Goal: Task Accomplishment & Management: Manage account settings

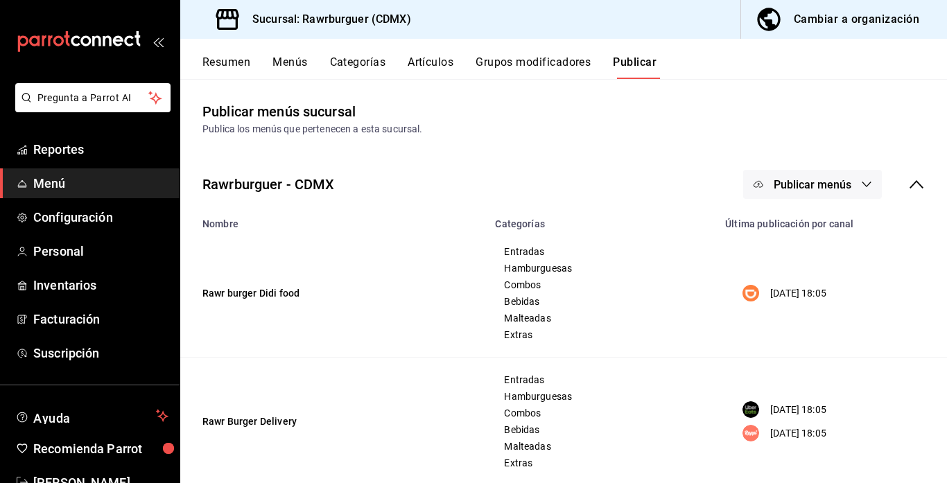
scroll to position [51, 0]
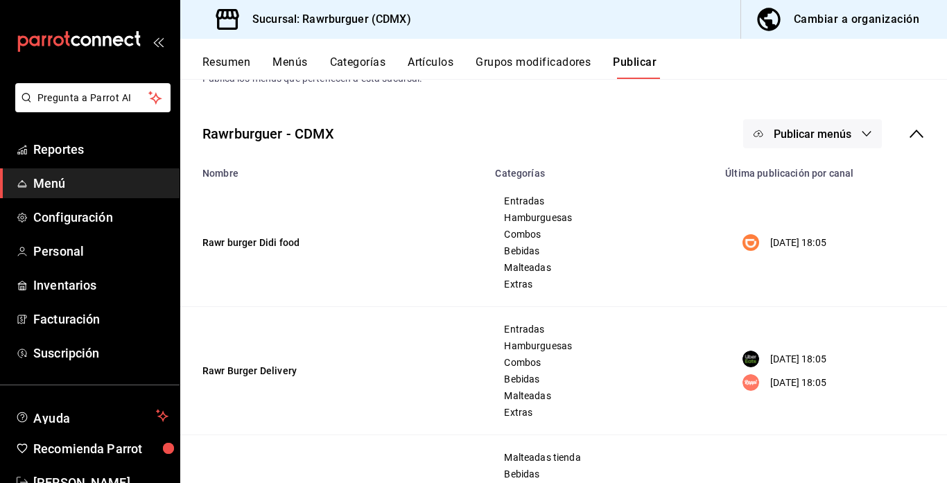
click at [295, 60] on button "Menús" at bounding box center [290, 67] width 35 height 24
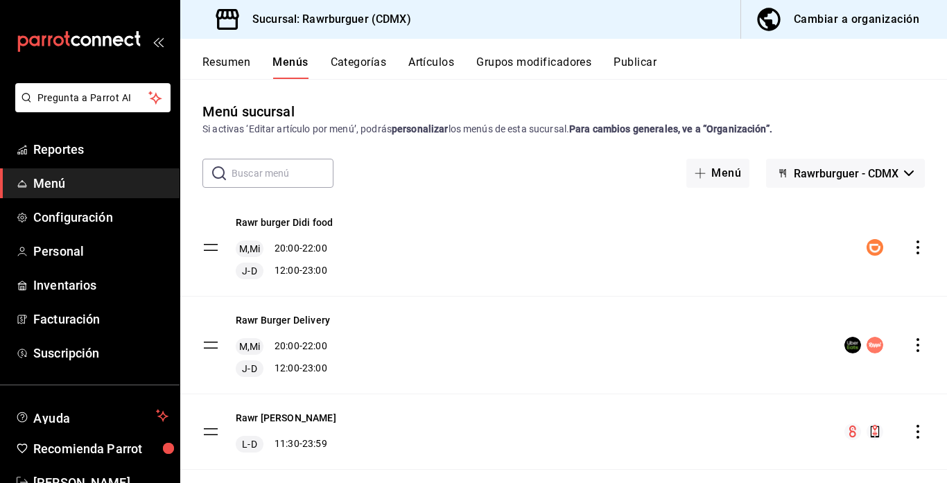
click at [920, 247] on icon "actions" at bounding box center [918, 248] width 14 height 14
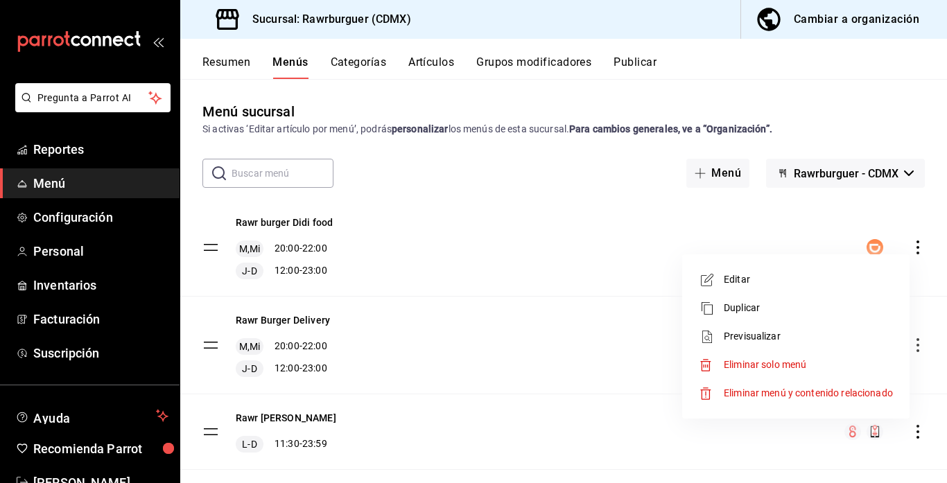
click at [757, 282] on span "Editar" at bounding box center [808, 280] width 169 height 15
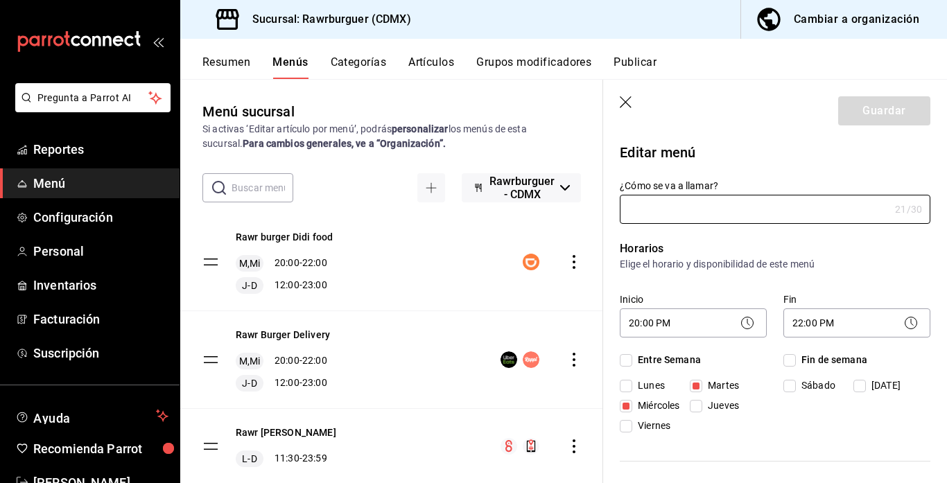
type input "Rawr burger Didi food"
checkbox input "true"
type input "1749777918916"
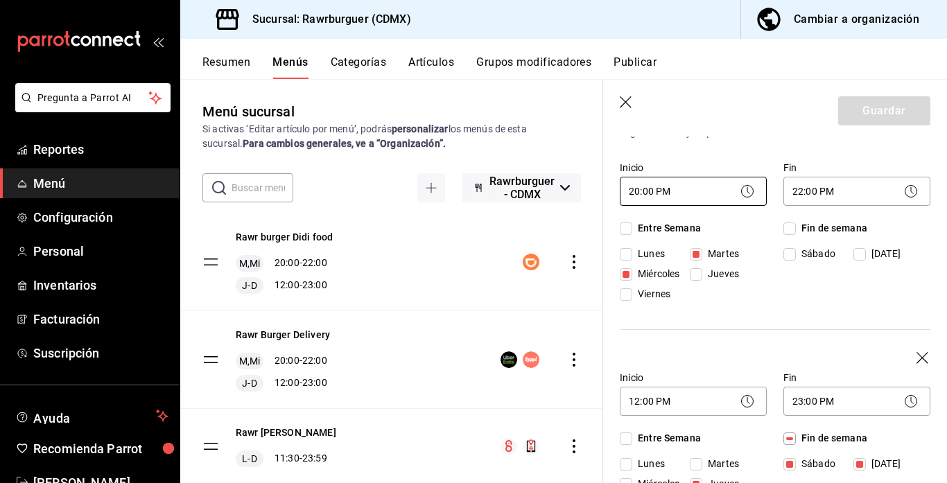
click at [673, 191] on body "Pregunta a Parrot AI Reportes Menú Configuración Personal Inventarios Facturaci…" at bounding box center [473, 241] width 947 height 483
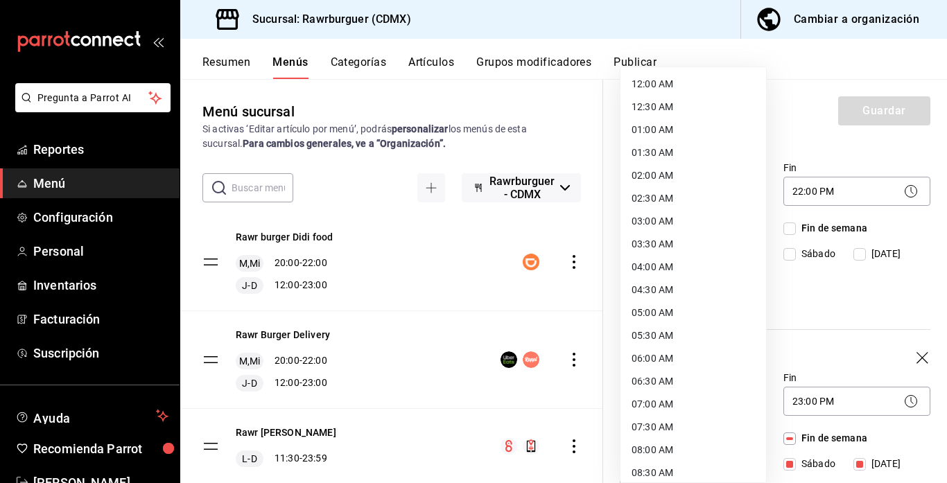
scroll to position [717, 0]
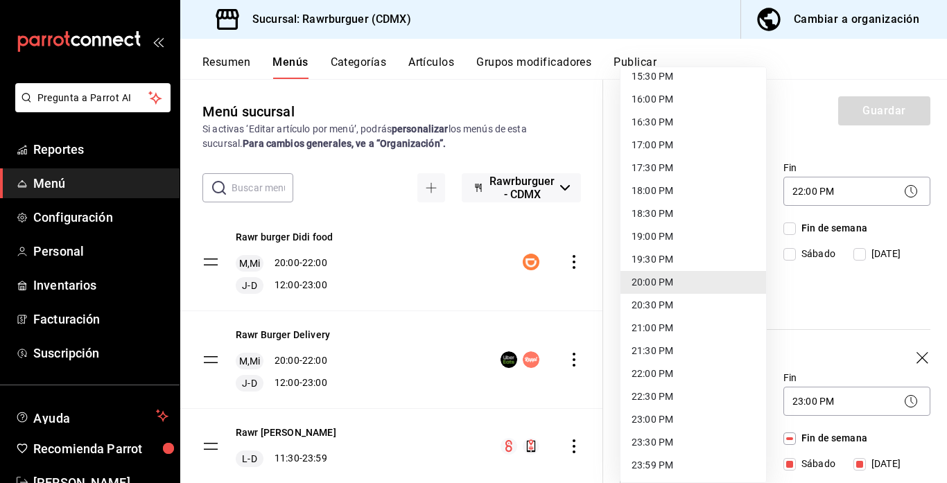
click at [660, 329] on li "21:00 PM" at bounding box center [694, 328] width 146 height 23
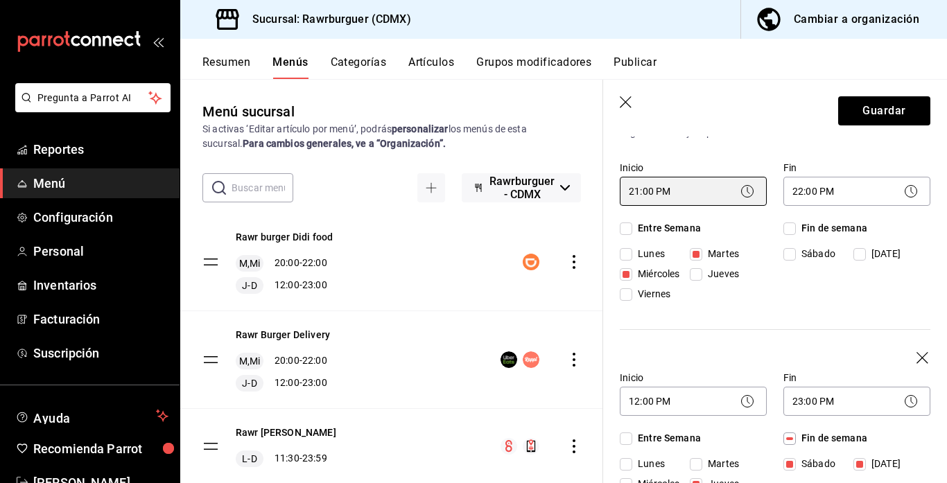
type input "21:00"
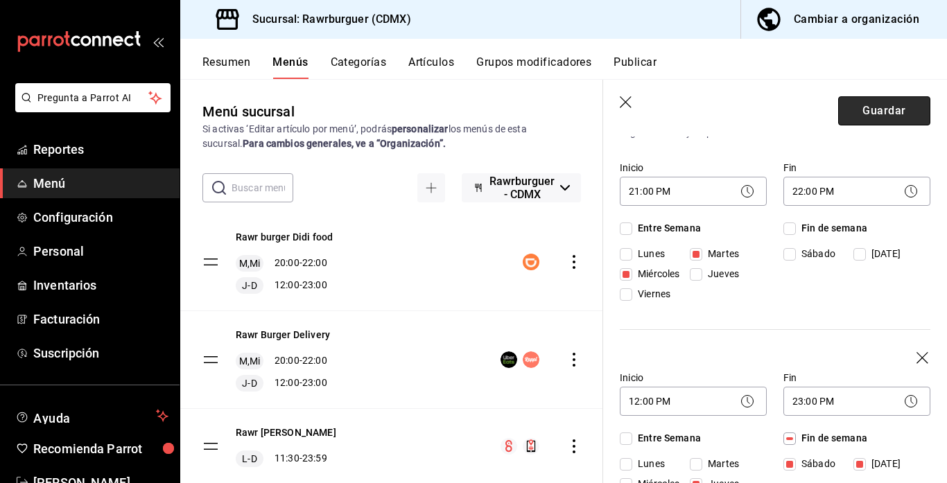
click at [867, 116] on button "Guardar" at bounding box center [885, 110] width 92 height 29
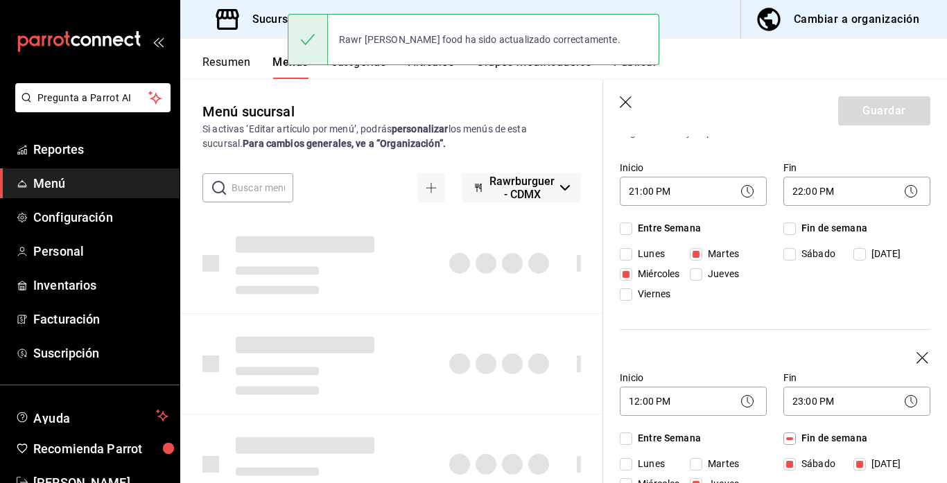
checkbox input "false"
type input "1755653996270"
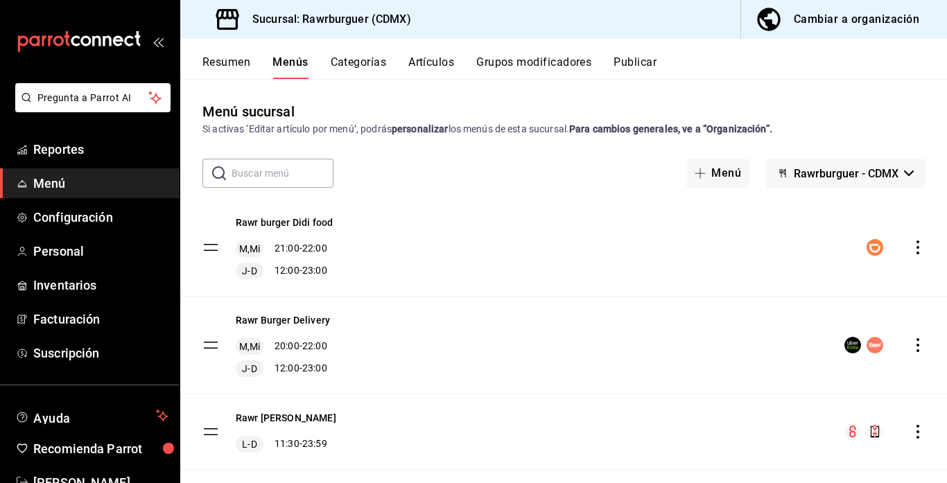
click at [916, 350] on icon "actions" at bounding box center [918, 345] width 14 height 14
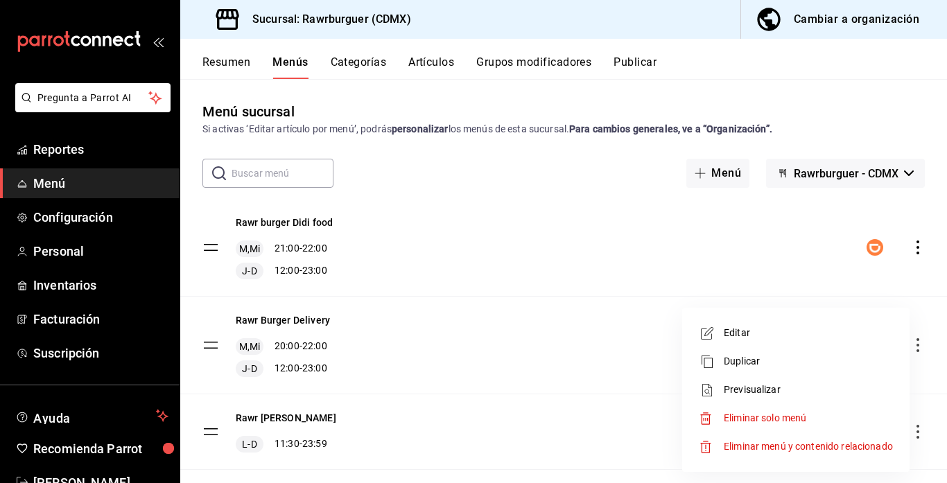
click at [701, 334] on icon at bounding box center [707, 333] width 17 height 17
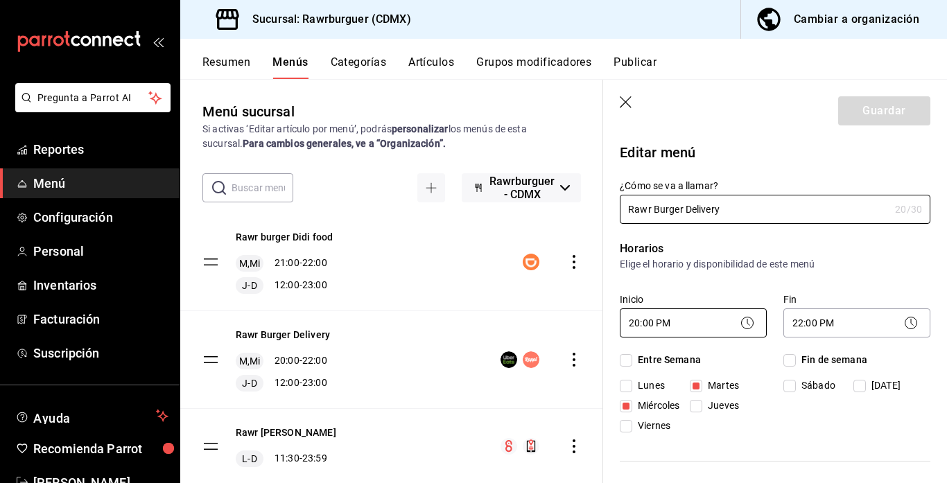
checkbox input "true"
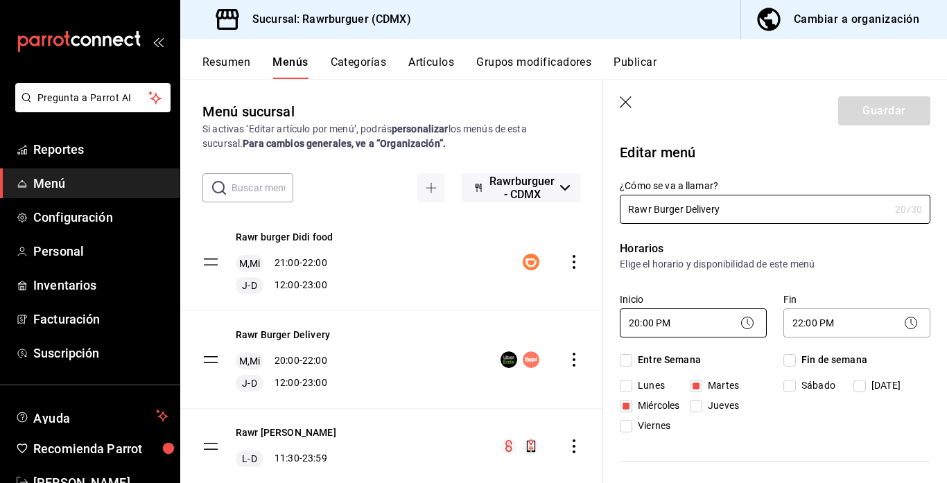
checkbox input "true"
click at [671, 325] on body "Pregunta a Parrot AI Reportes Menú Configuración Personal Inventarios Facturaci…" at bounding box center [473, 241] width 947 height 483
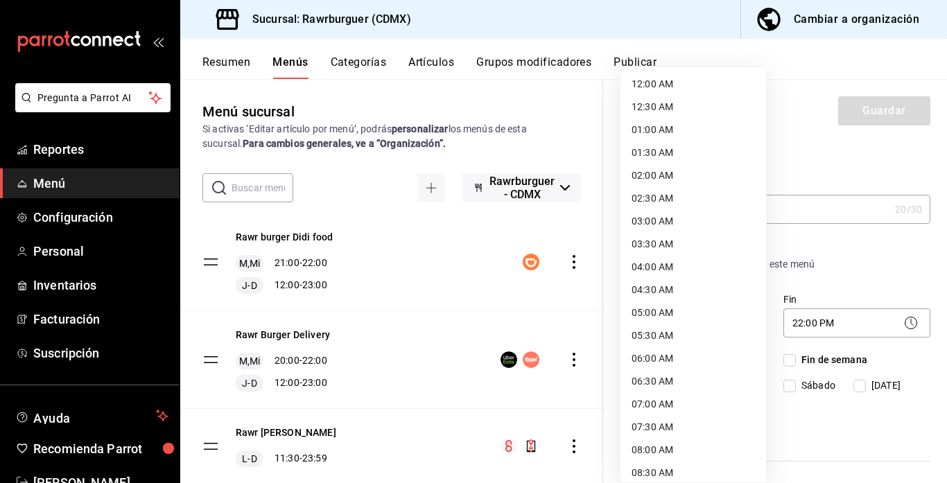
scroll to position [717, 0]
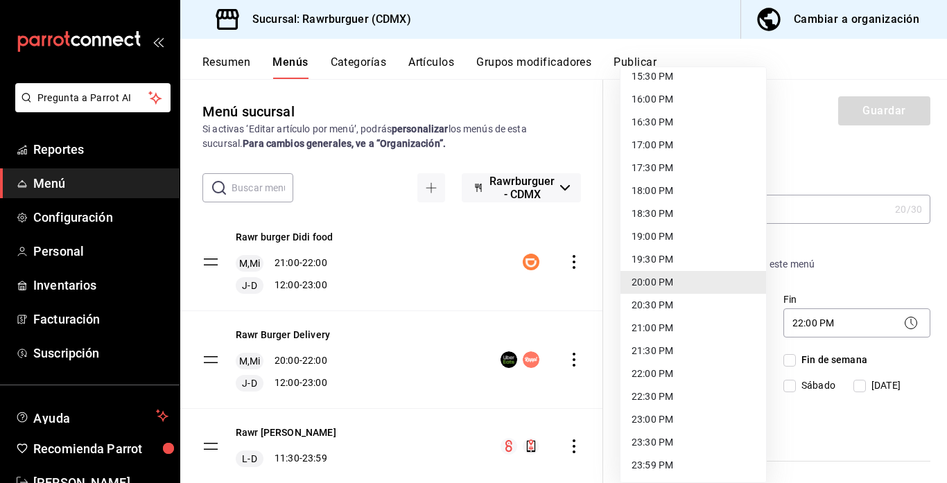
click at [672, 335] on li "21:00 PM" at bounding box center [694, 328] width 146 height 23
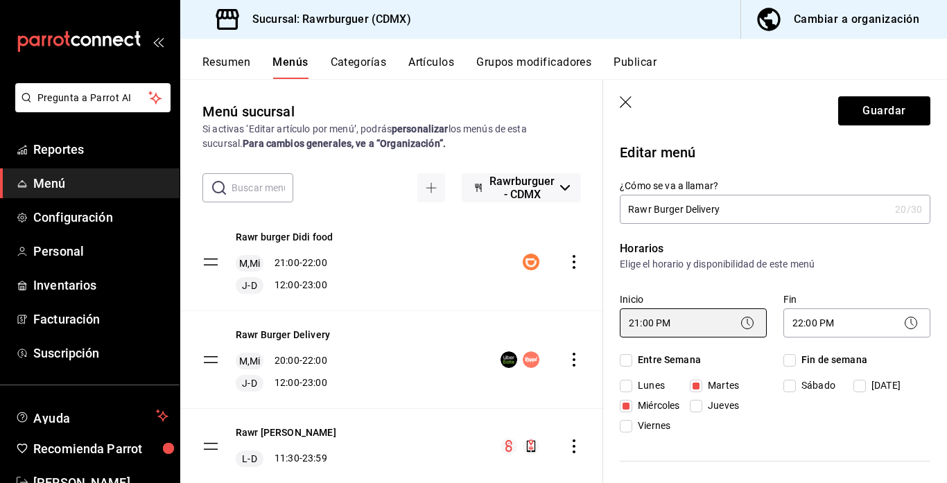
type input "21:00"
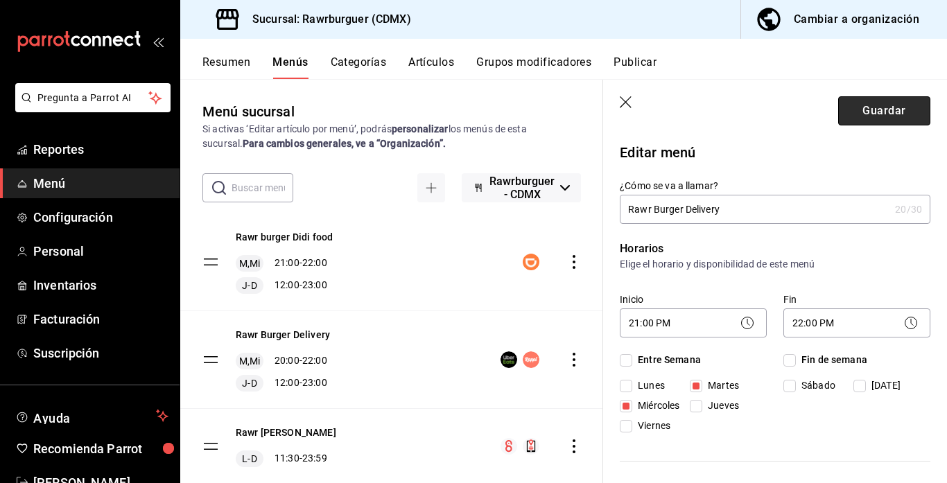
click at [884, 110] on button "Guardar" at bounding box center [885, 110] width 92 height 29
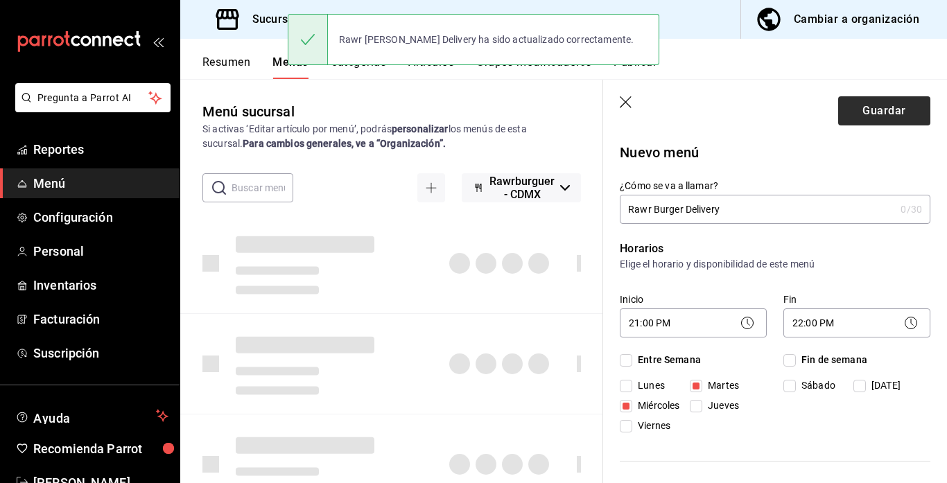
checkbox input "false"
type input "1755654026439"
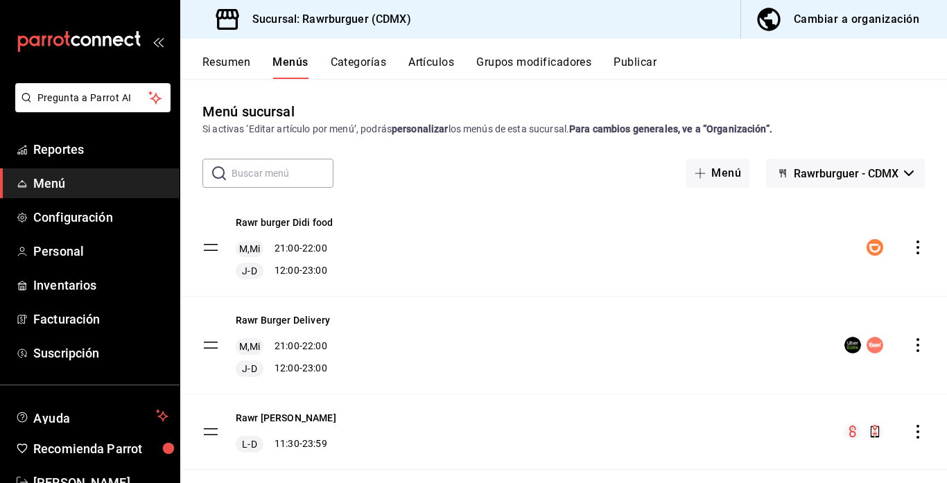
click at [630, 62] on button "Publicar" at bounding box center [635, 67] width 43 height 24
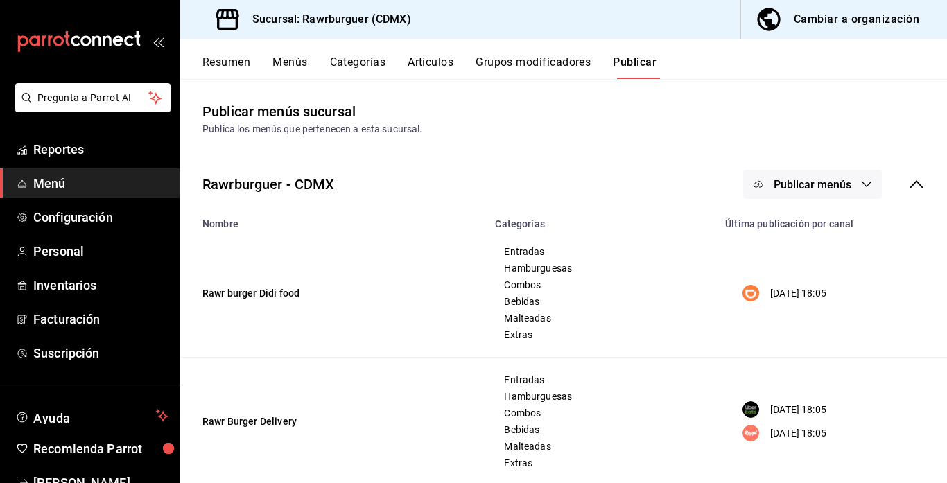
click at [821, 190] on span "Publicar menús" at bounding box center [813, 184] width 78 height 13
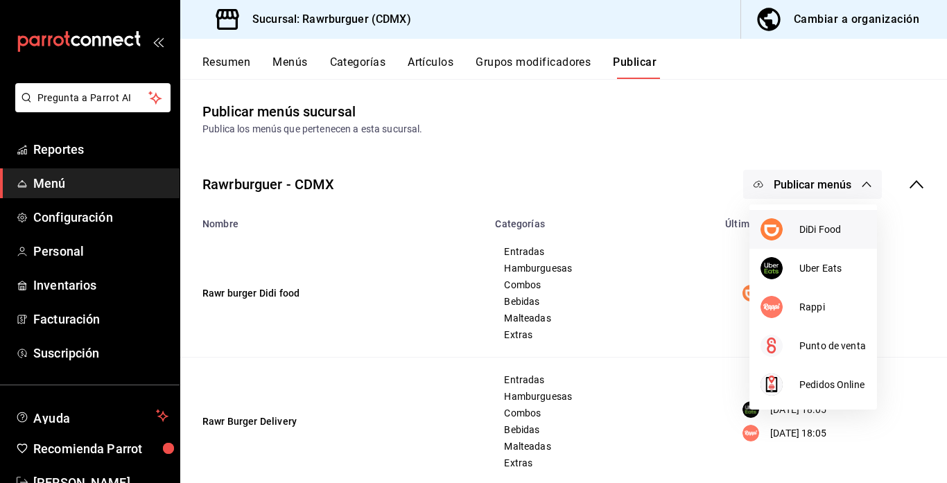
click at [814, 233] on span "DiDi Food" at bounding box center [833, 230] width 67 height 15
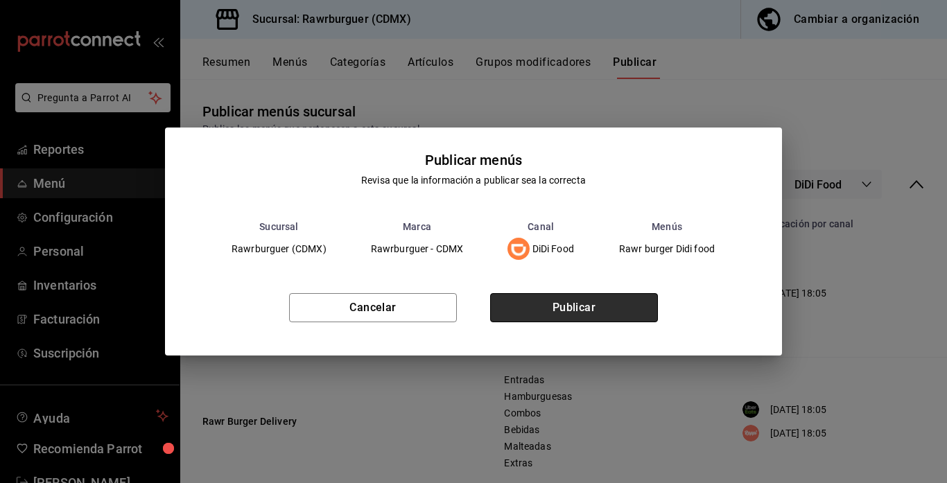
click at [575, 312] on button "Publicar" at bounding box center [574, 307] width 168 height 29
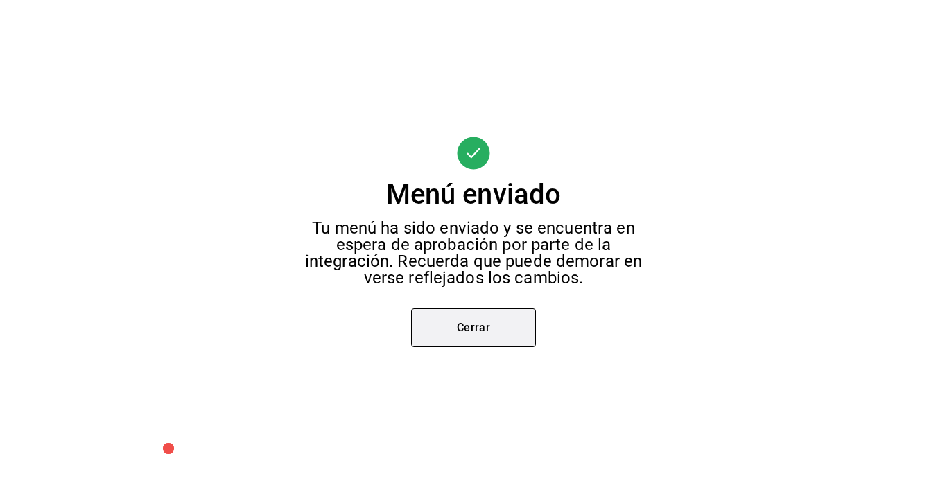
click at [488, 327] on button "Cerrar" at bounding box center [473, 328] width 125 height 39
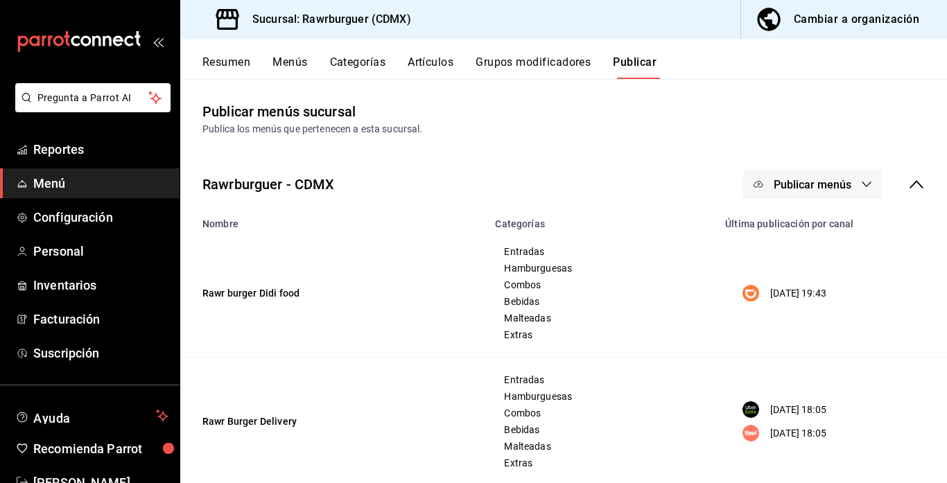
click at [838, 182] on span "Publicar menús" at bounding box center [813, 184] width 78 height 13
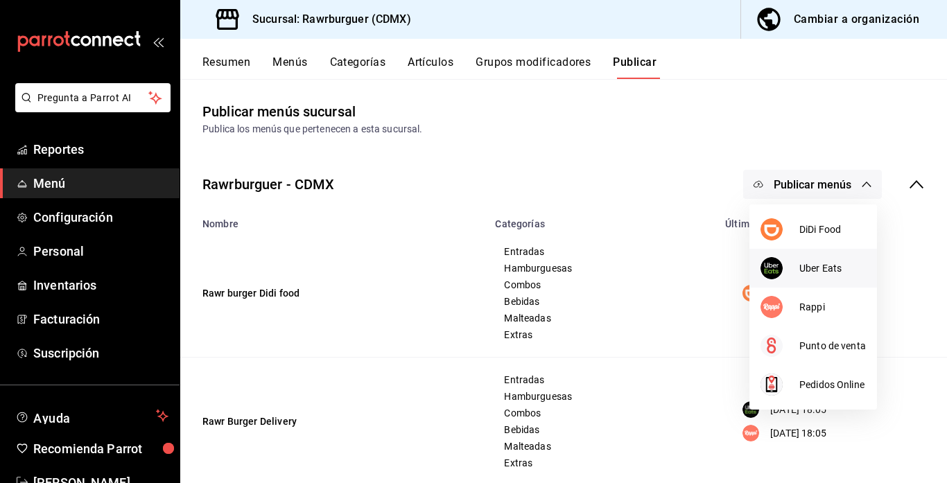
click at [807, 268] on span "Uber Eats" at bounding box center [833, 268] width 67 height 15
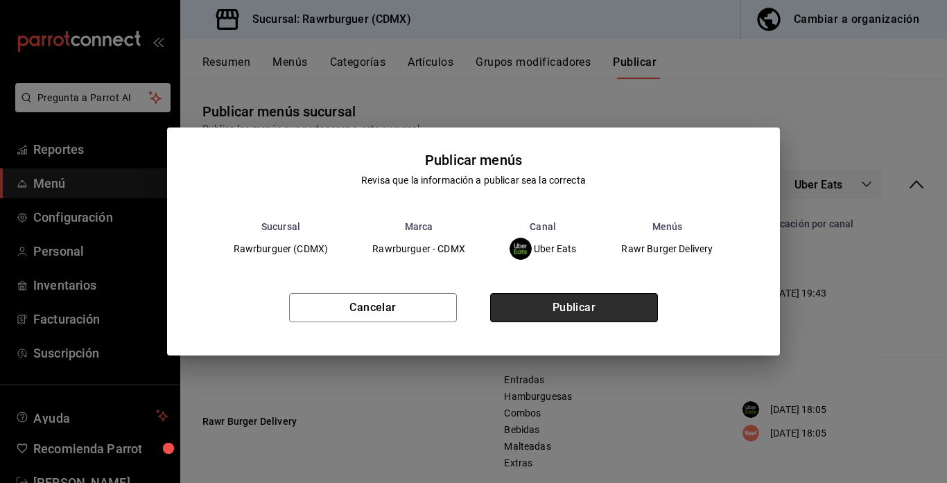
click at [556, 306] on button "Publicar" at bounding box center [574, 307] width 168 height 29
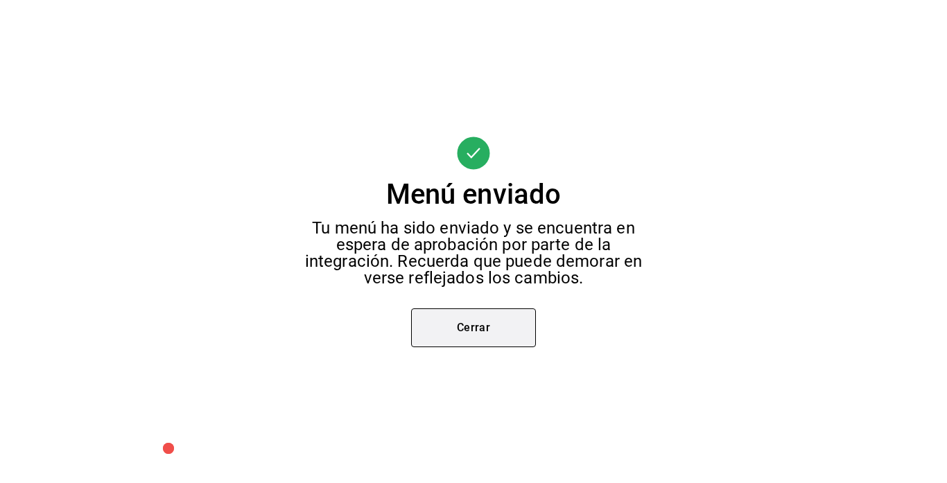
click at [496, 319] on button "Cerrar" at bounding box center [473, 328] width 125 height 39
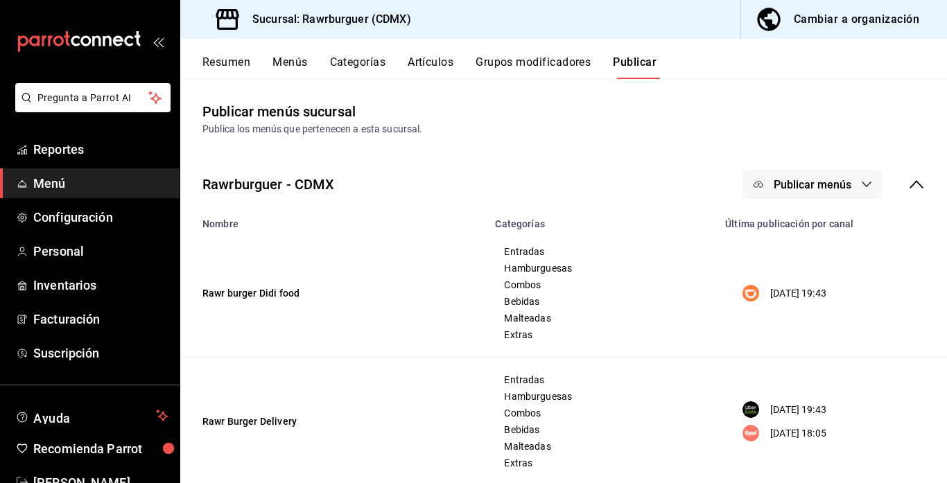
click at [853, 188] on div at bounding box center [473, 241] width 947 height 483
click at [839, 186] on span "Publicar menús" at bounding box center [813, 184] width 78 height 13
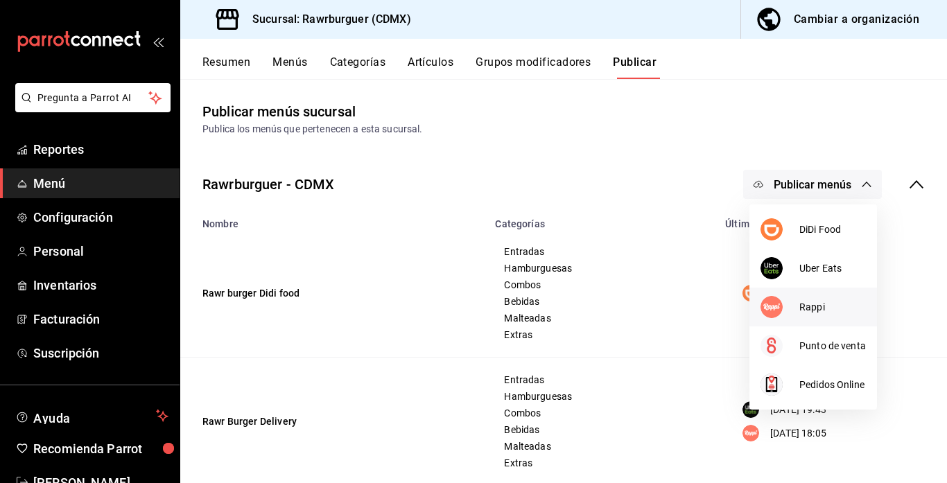
click at [800, 312] on span "Rappi" at bounding box center [833, 307] width 67 height 15
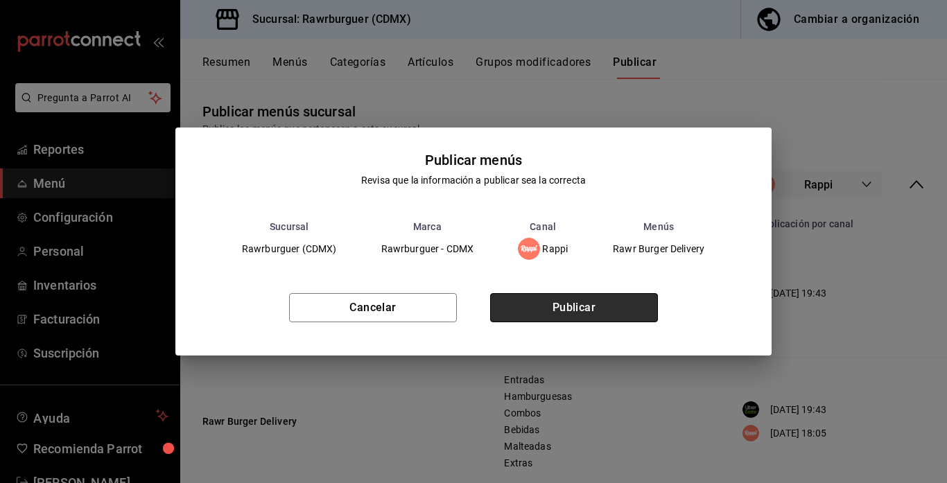
click at [583, 304] on button "Publicar" at bounding box center [574, 307] width 168 height 29
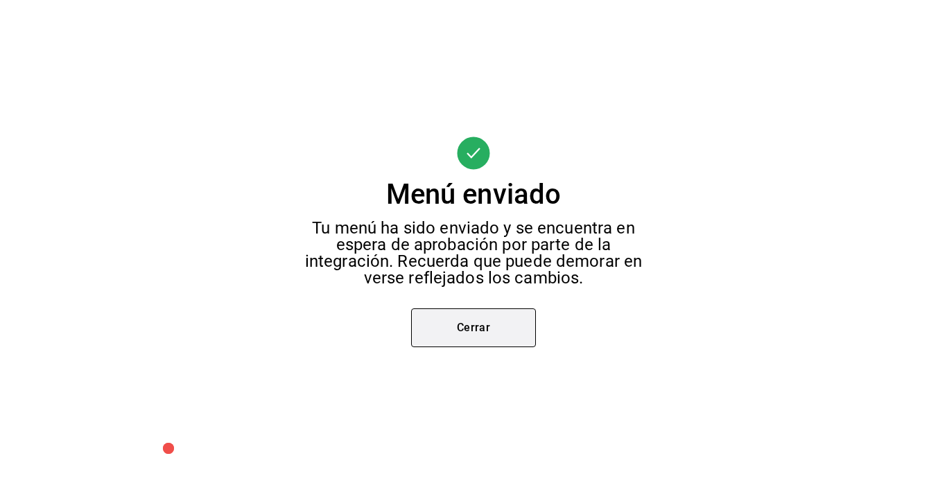
click at [461, 328] on button "Cerrar" at bounding box center [473, 328] width 125 height 39
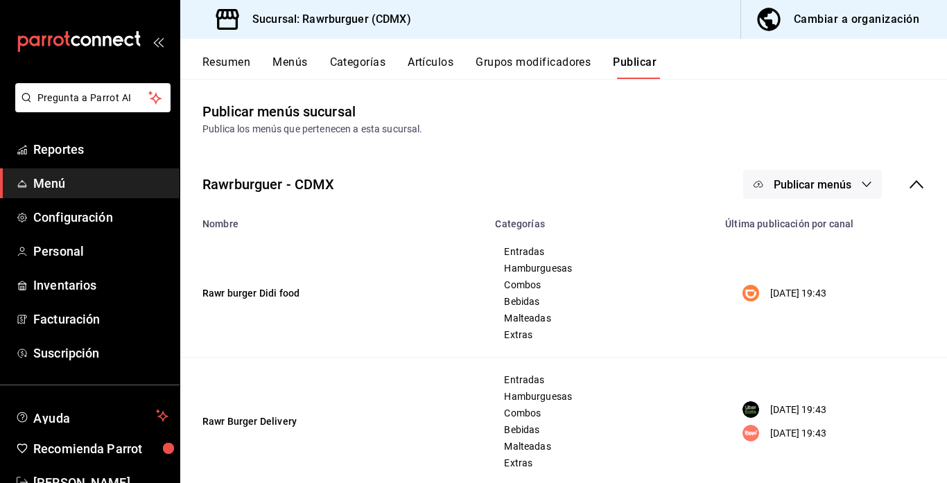
click at [286, 60] on button "Menús" at bounding box center [290, 67] width 35 height 24
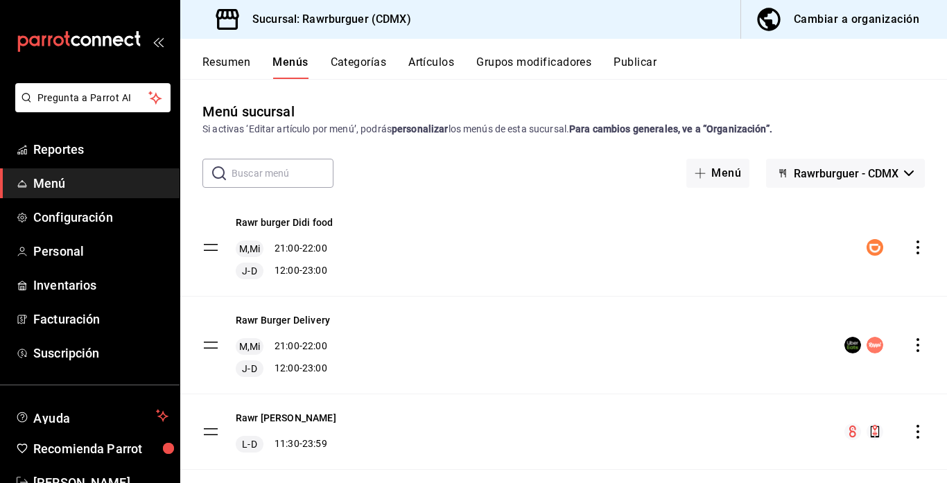
click at [918, 246] on icon "actions" at bounding box center [918, 248] width 3 height 14
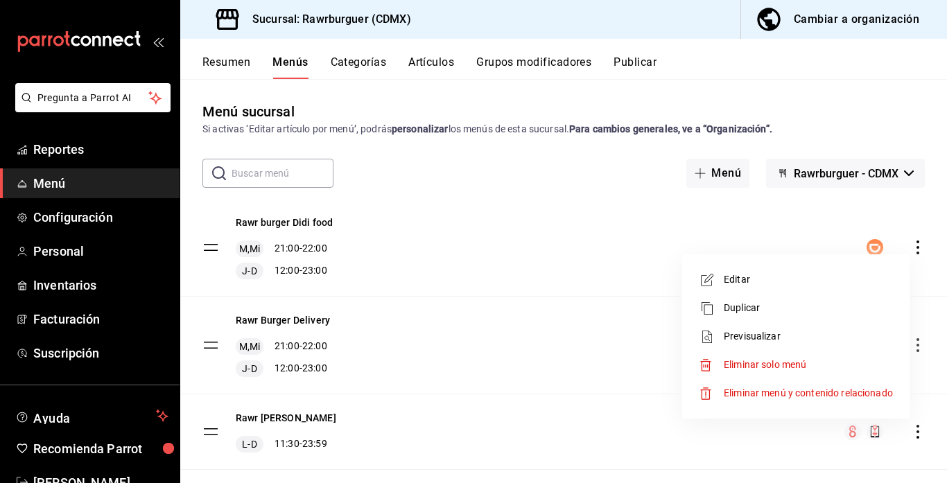
click at [747, 285] on span "Editar" at bounding box center [808, 280] width 169 height 15
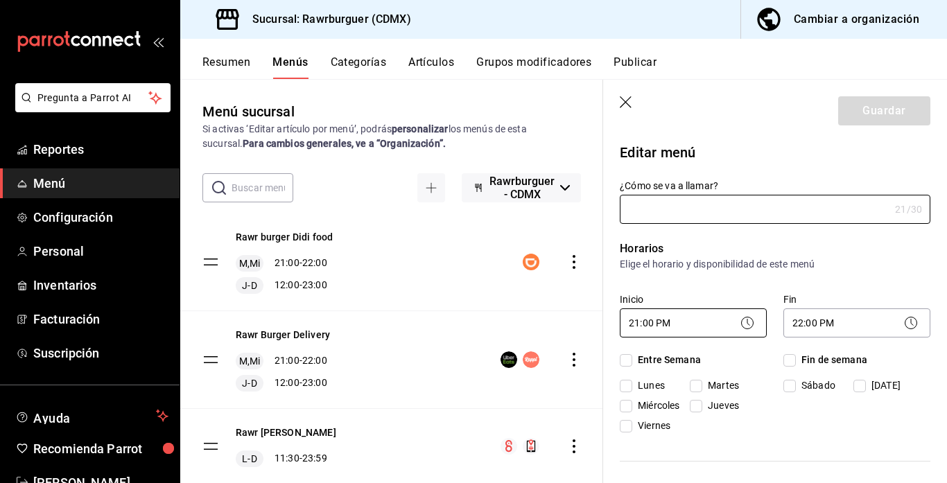
type input "Rawr burger Didi food"
checkbox input "true"
type input "1749777918916"
click at [680, 327] on body "Pregunta a Parrot AI Reportes Menú Configuración Personal Inventarios Facturaci…" at bounding box center [473, 241] width 947 height 483
checkbox input "true"
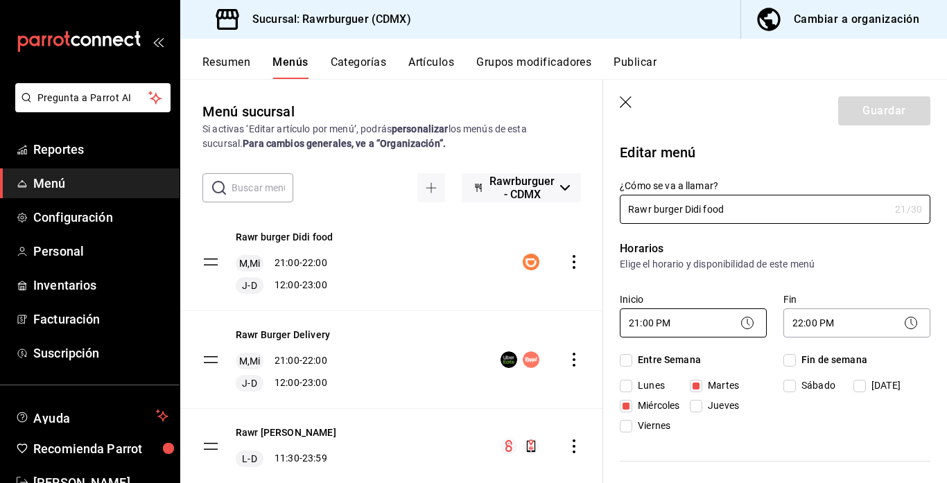
checkbox input "true"
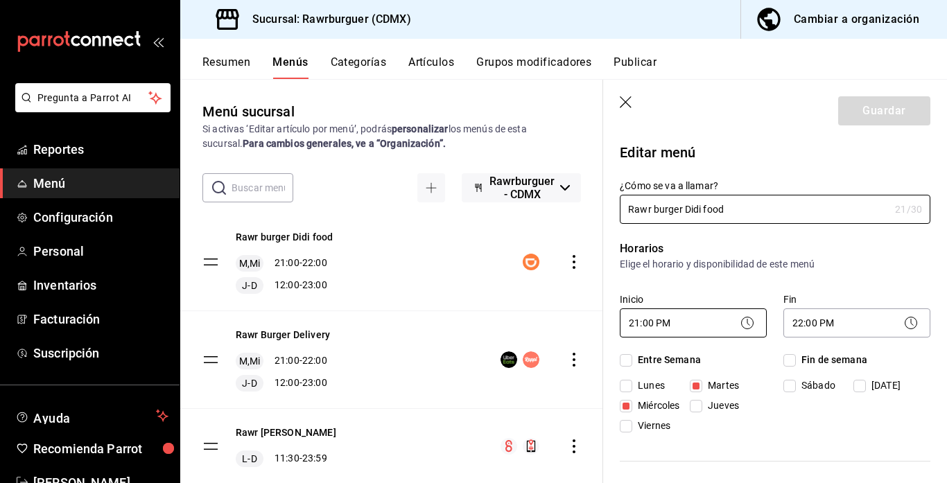
checkbox input "true"
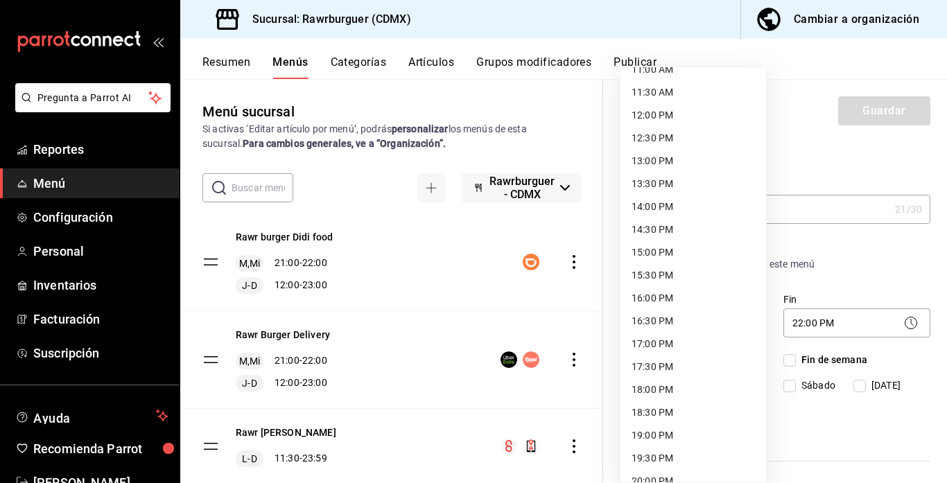
scroll to position [509, 0]
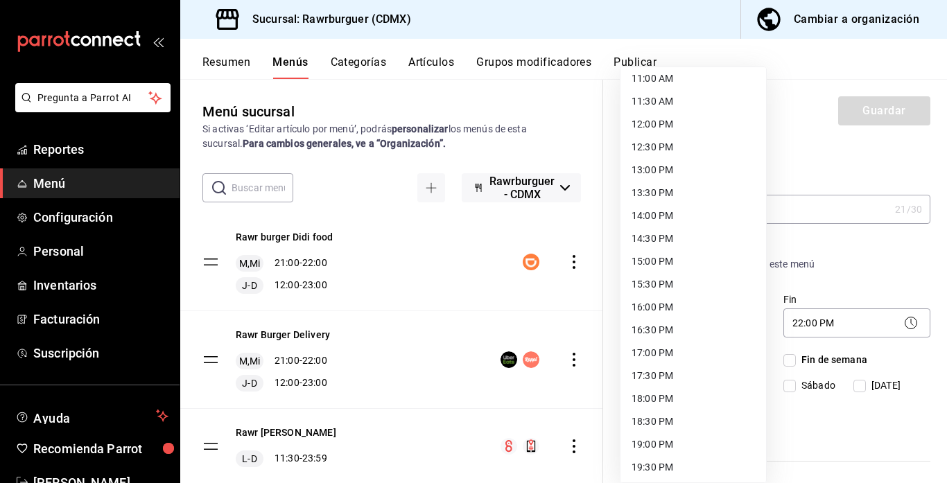
click at [642, 120] on li "12:00 PM" at bounding box center [694, 124] width 146 height 23
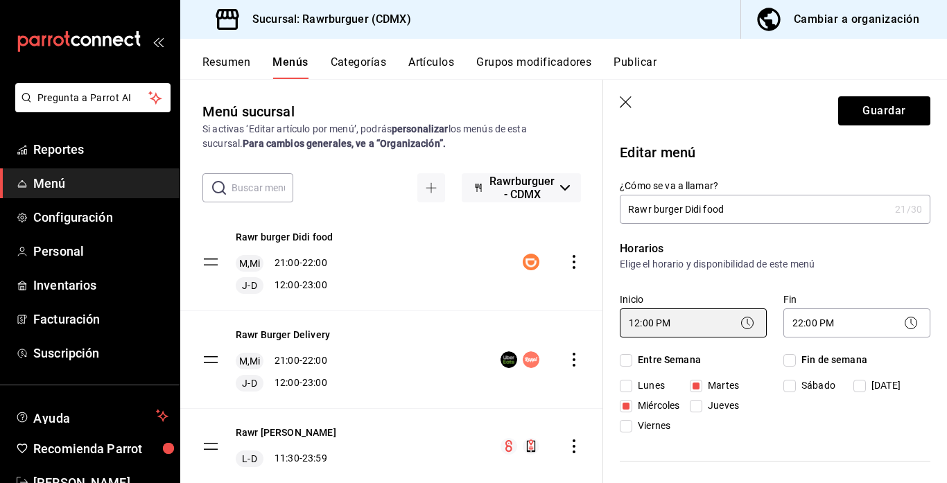
type input "12:00"
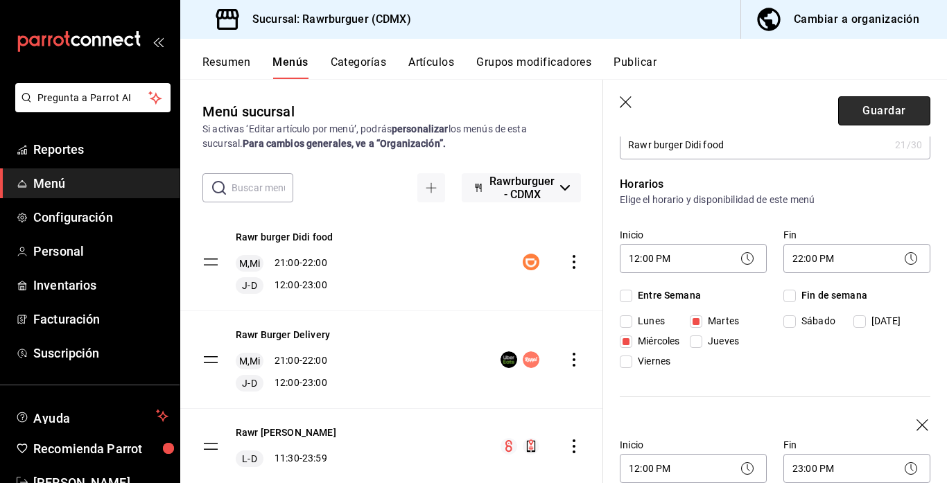
click at [866, 113] on button "Guardar" at bounding box center [885, 110] width 92 height 29
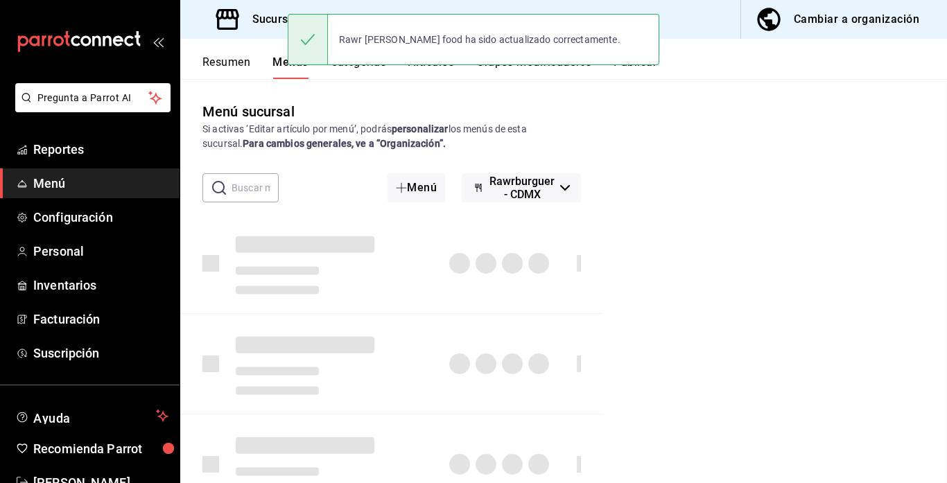
checkbox input "false"
type input "1755655197643"
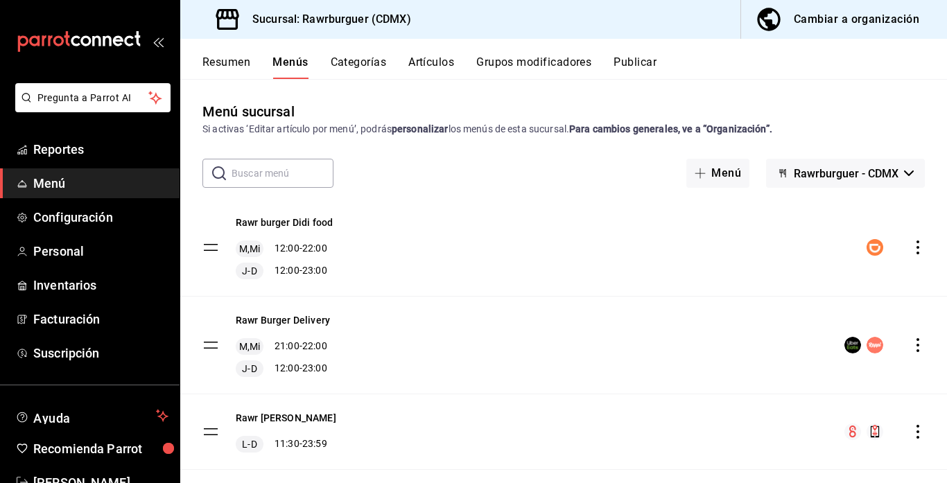
click at [914, 344] on icon "actions" at bounding box center [918, 345] width 14 height 14
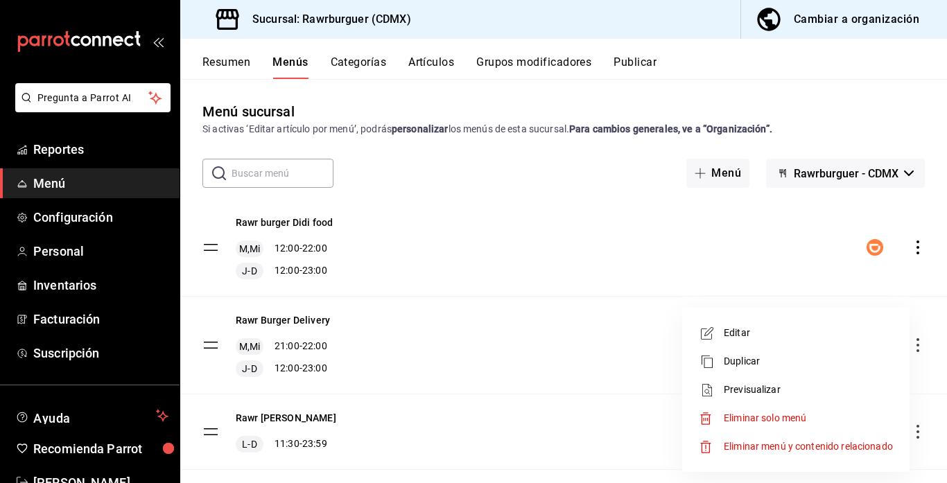
click at [715, 338] on icon at bounding box center [707, 333] width 17 height 17
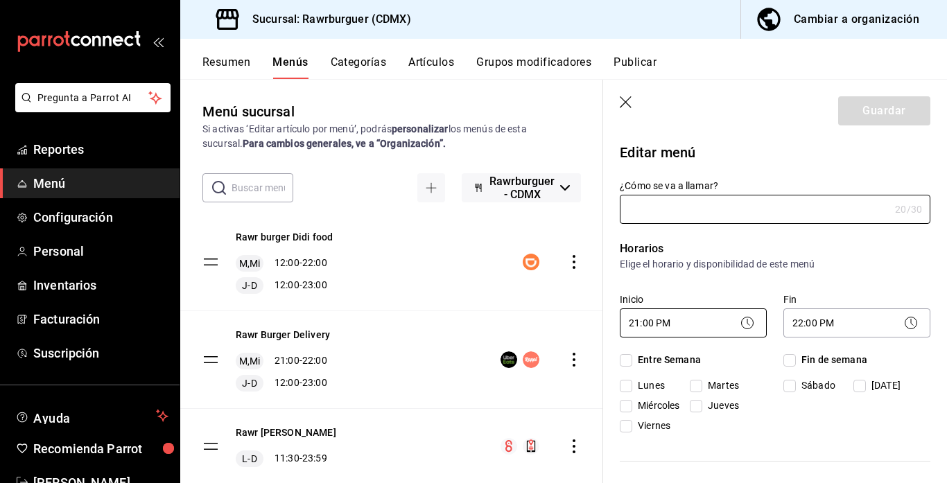
type input "Rawr Burger Delivery"
checkbox input "true"
type input "1747169701010"
click at [687, 318] on body "Pregunta a Parrot AI Reportes Menú Configuración Personal Inventarios Facturaci…" at bounding box center [473, 241] width 947 height 483
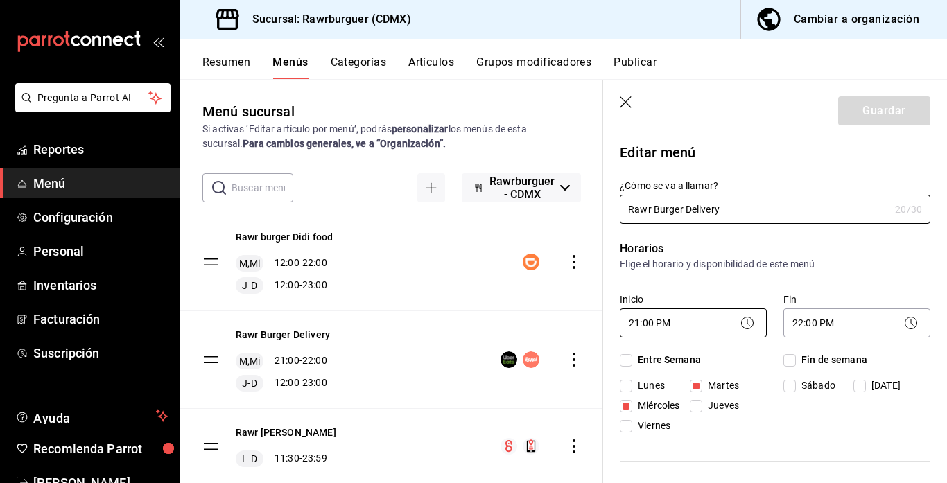
checkbox input "true"
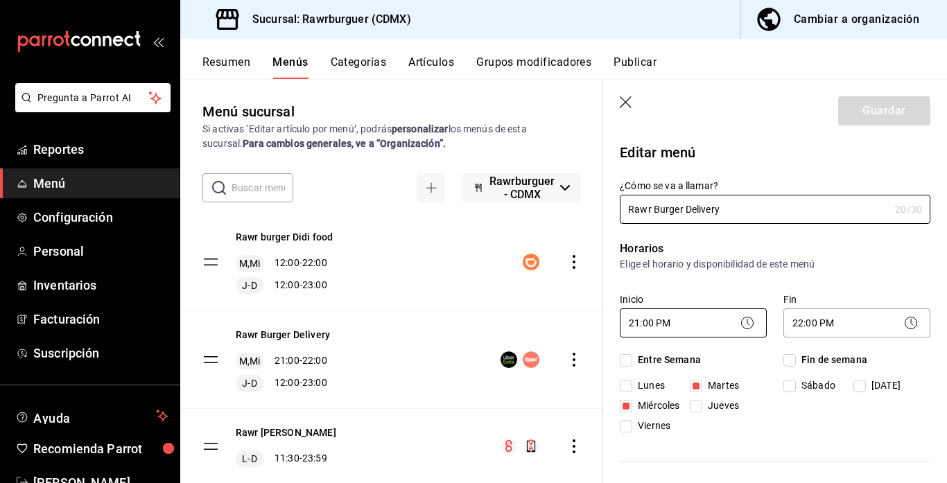
checkbox input "true"
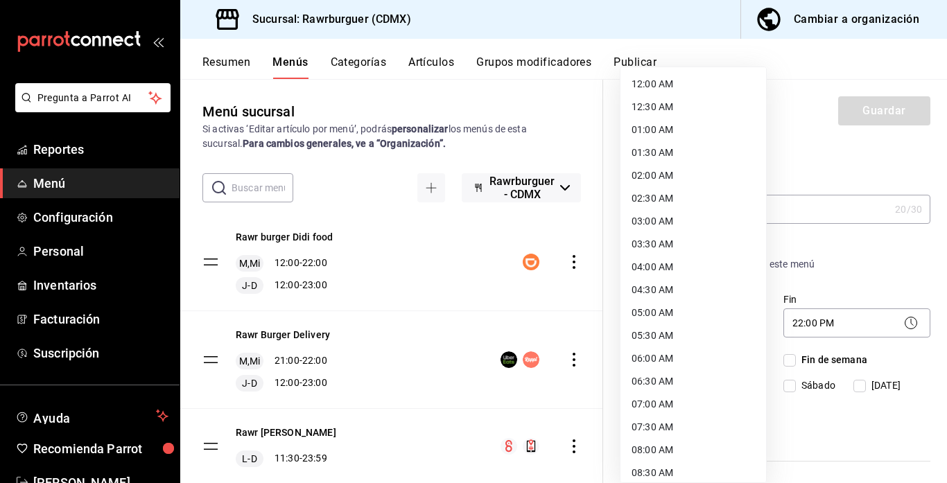
scroll to position [495, 0]
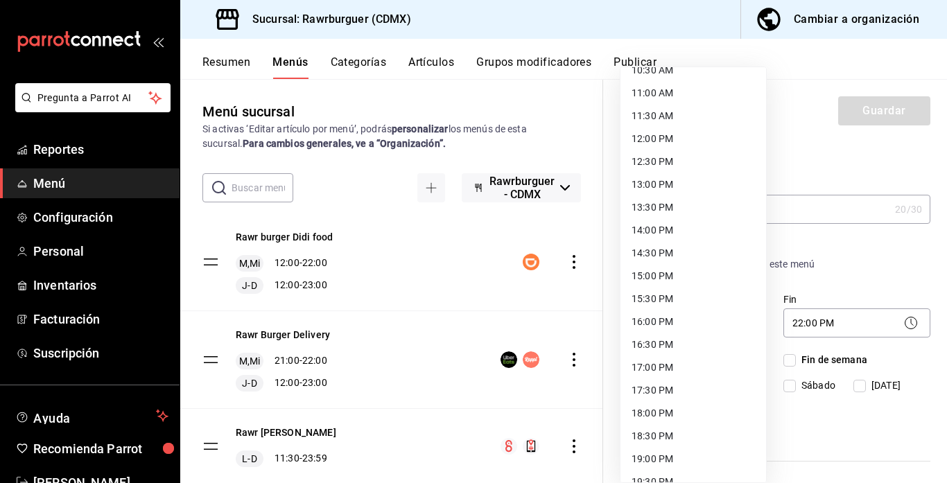
click at [660, 140] on li "12:00 PM" at bounding box center [694, 139] width 146 height 23
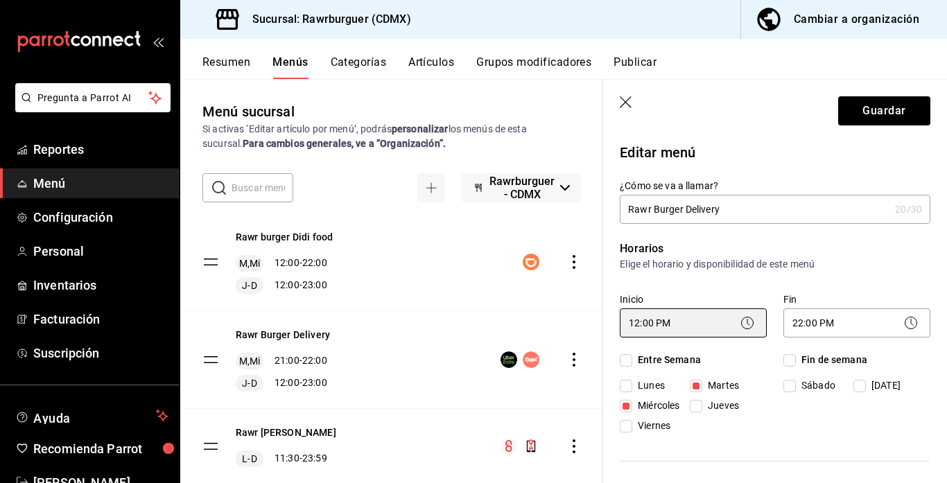
type input "12:00"
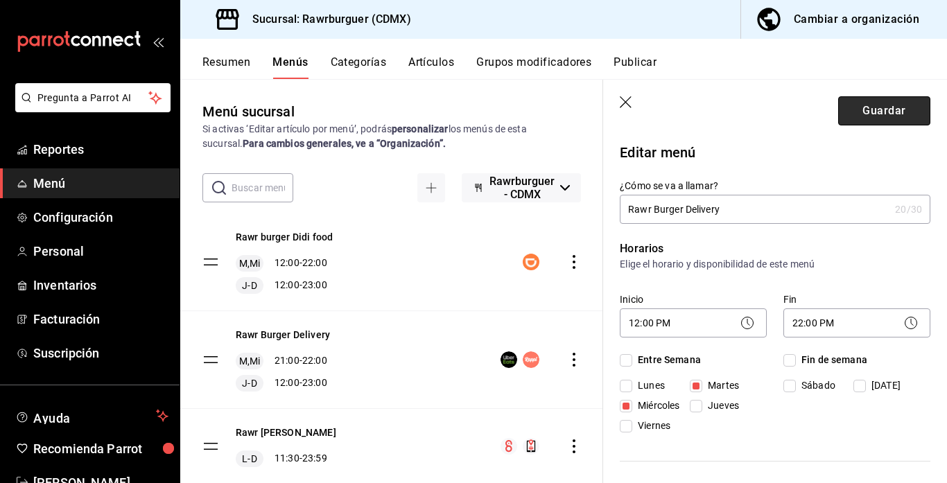
click at [872, 112] on button "Guardar" at bounding box center [885, 110] width 92 height 29
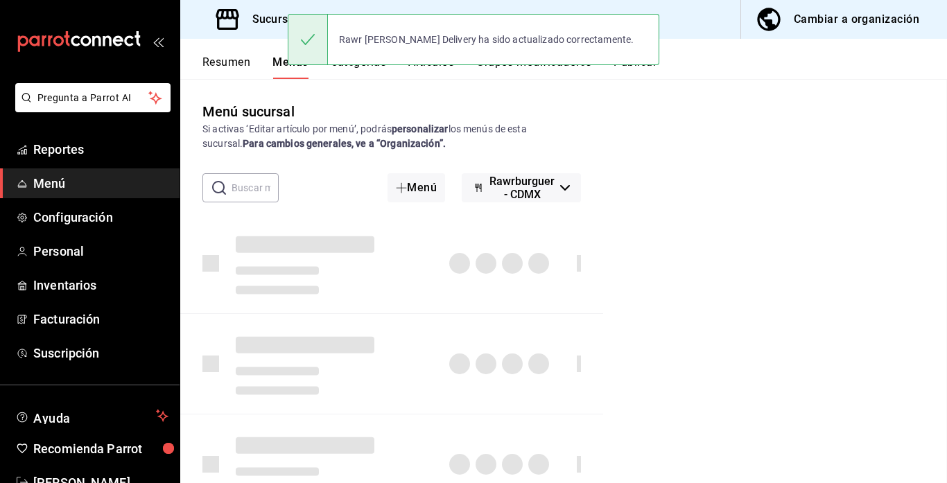
checkbox input "false"
type input "1755655220848"
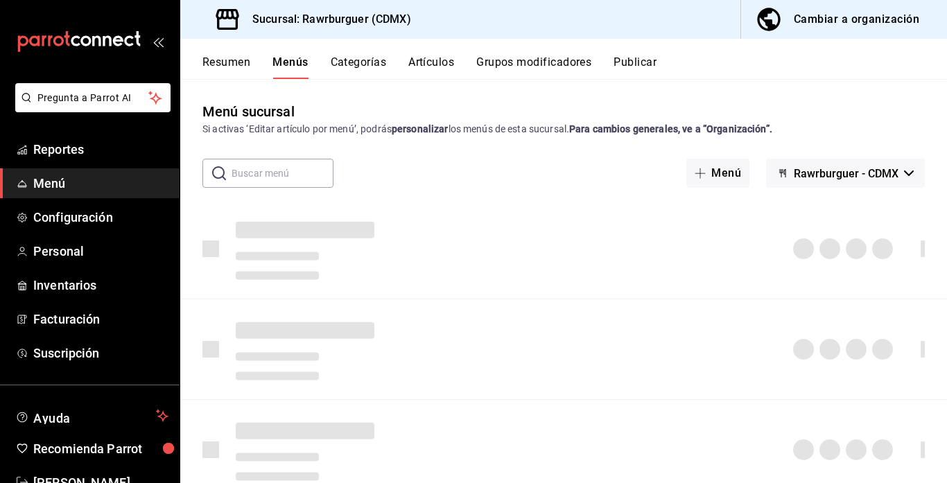
checkbox input "false"
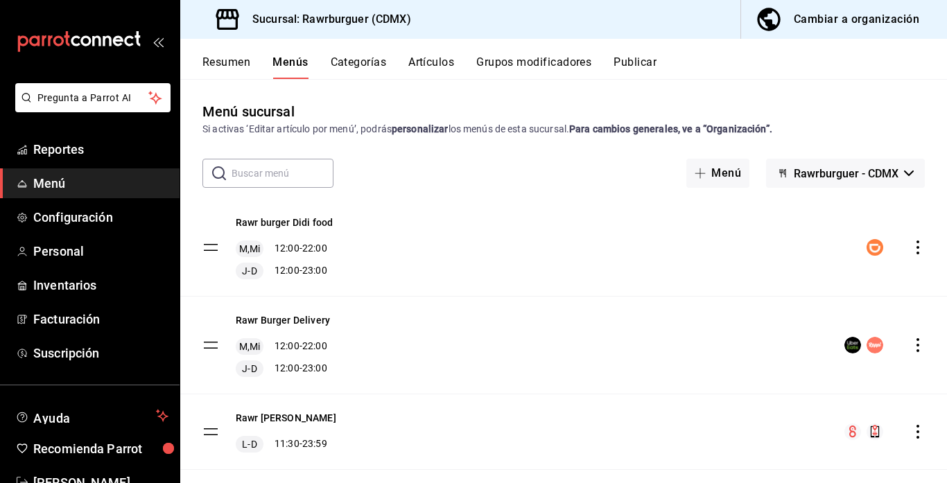
click at [638, 63] on button "Publicar" at bounding box center [635, 67] width 43 height 24
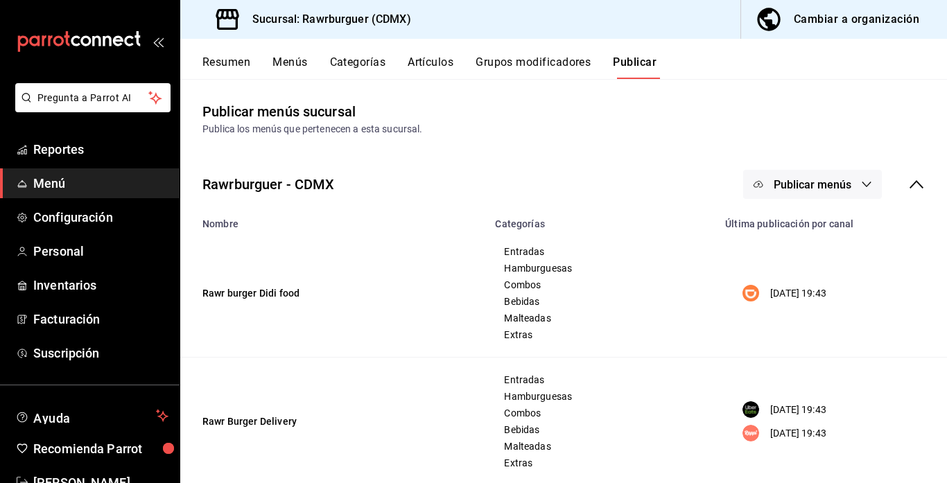
click at [832, 183] on span "Publicar menús" at bounding box center [813, 184] width 78 height 13
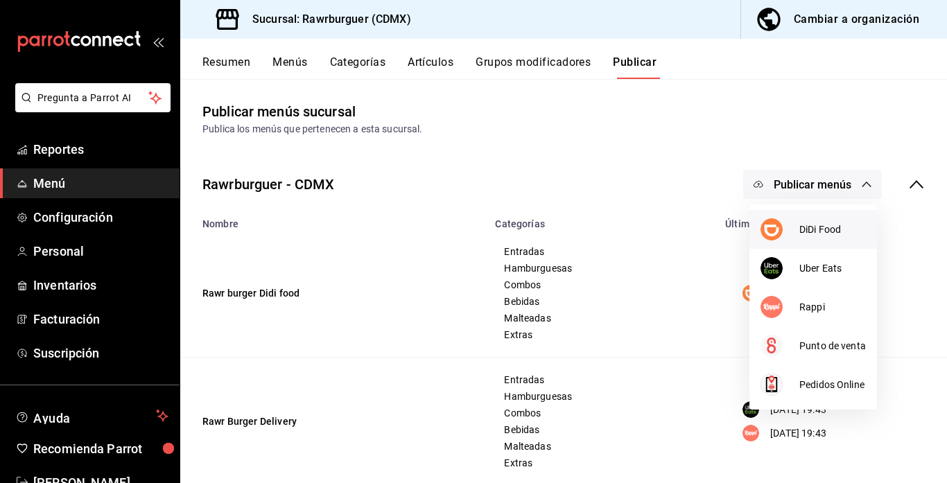
click at [814, 232] on span "DiDi Food" at bounding box center [833, 230] width 67 height 15
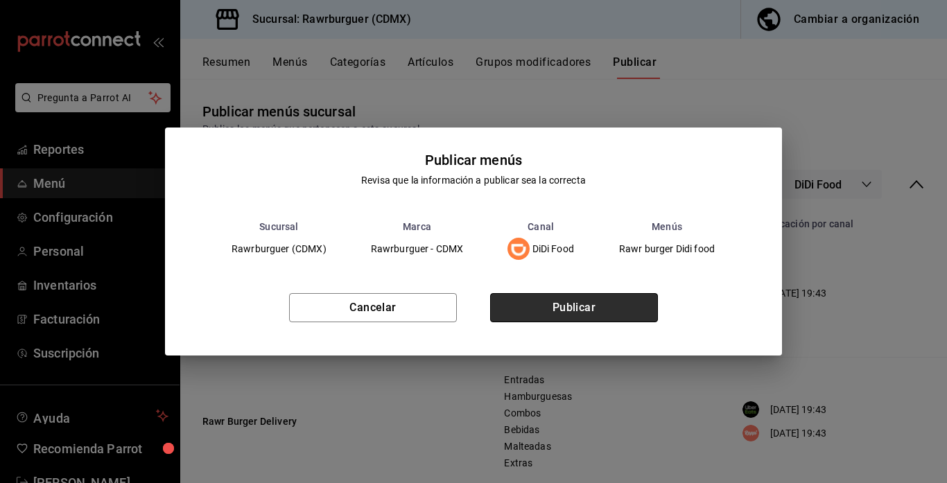
click at [628, 308] on button "Publicar" at bounding box center [574, 307] width 168 height 29
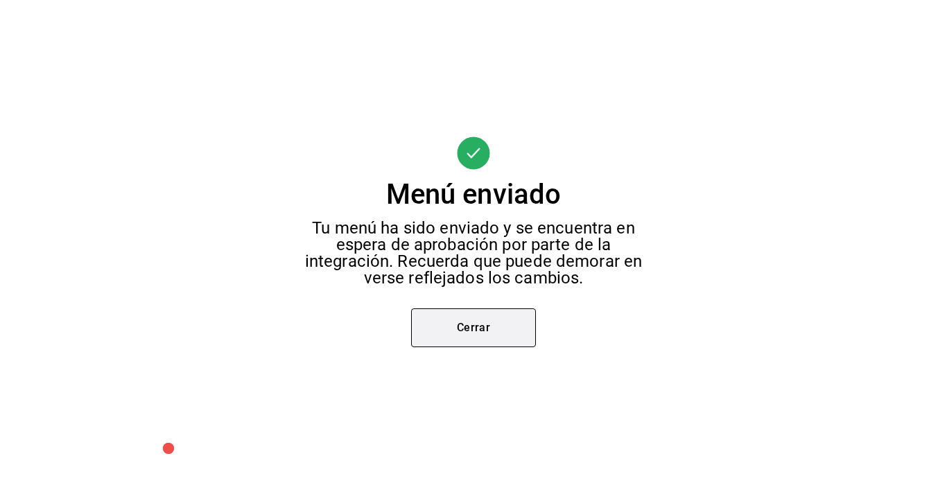
click at [465, 327] on button "Cerrar" at bounding box center [473, 328] width 125 height 39
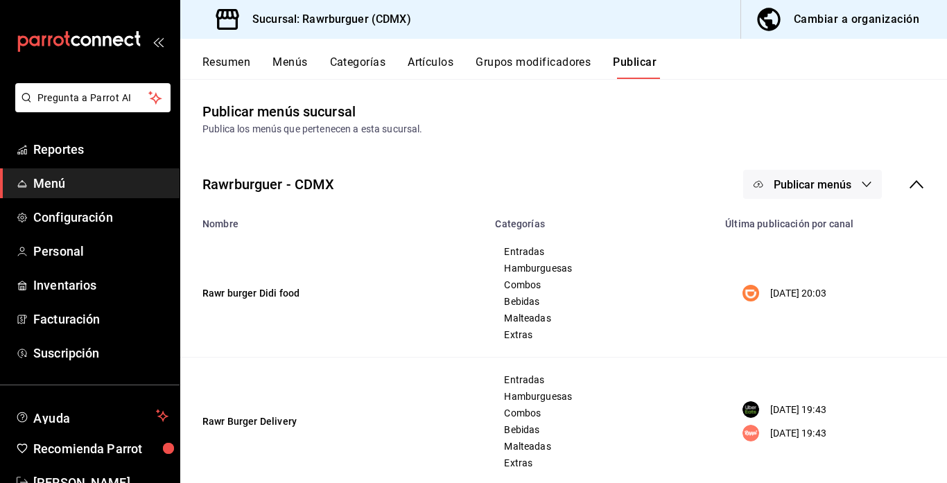
click at [819, 188] on span "Publicar menús" at bounding box center [813, 184] width 78 height 13
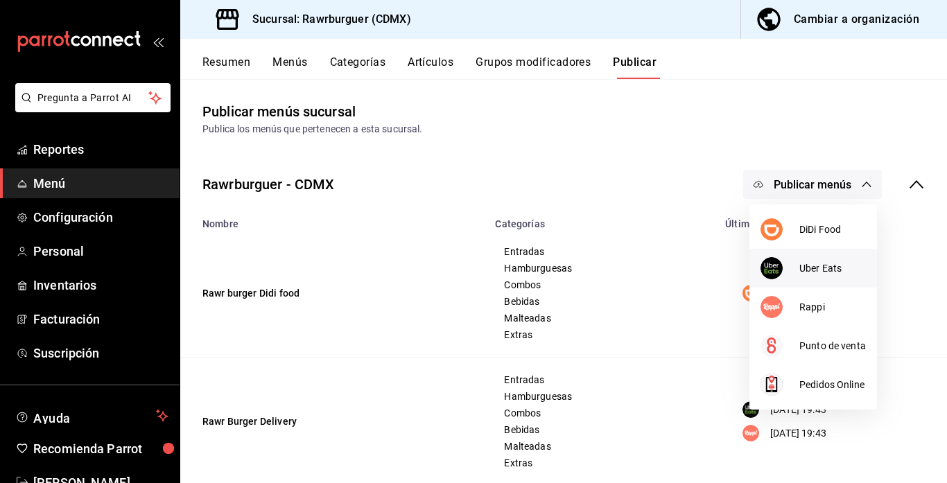
click at [785, 271] on div at bounding box center [780, 268] width 39 height 22
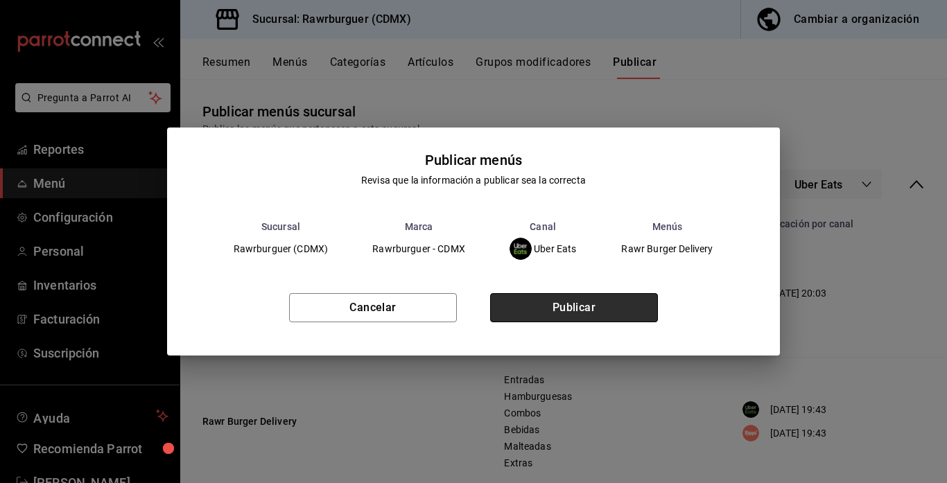
click at [538, 320] on button "Publicar" at bounding box center [574, 307] width 168 height 29
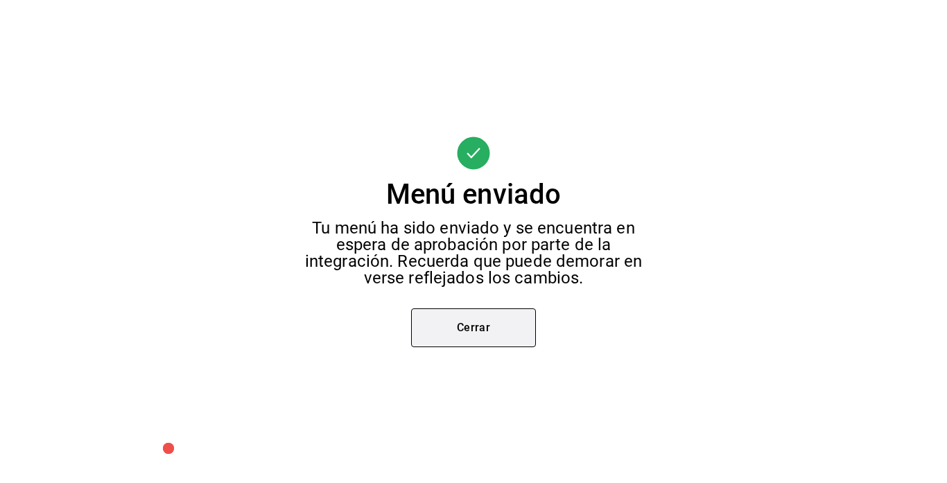
click at [513, 326] on button "Cerrar" at bounding box center [473, 328] width 125 height 39
click at [847, 188] on div "Menú enviado Tu menú ha sido enviado y se encuentra en espera de aprobación por…" at bounding box center [473, 241] width 947 height 483
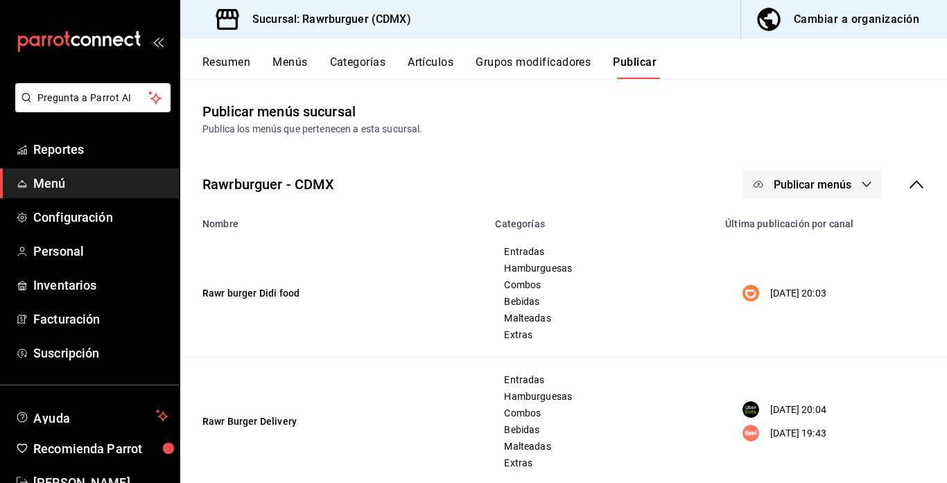
click at [868, 183] on icon "button" at bounding box center [866, 184] width 11 height 11
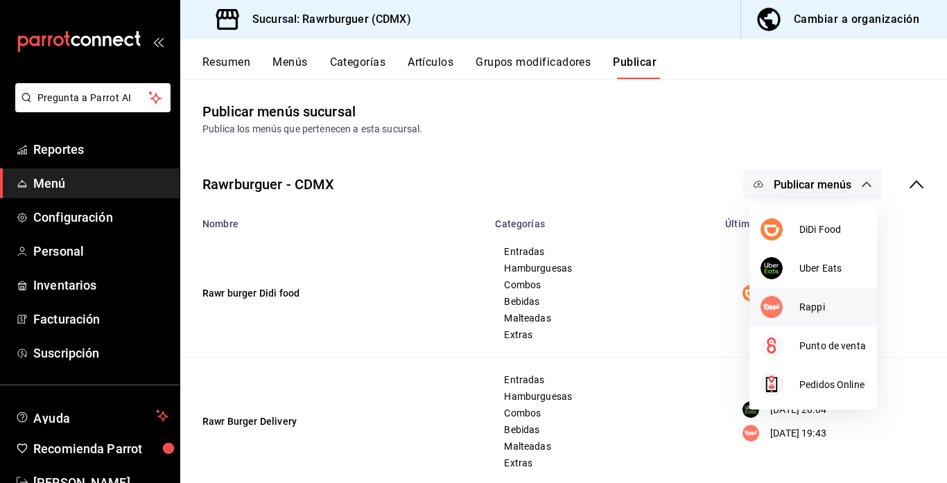
click at [805, 310] on span "Rappi" at bounding box center [833, 307] width 67 height 15
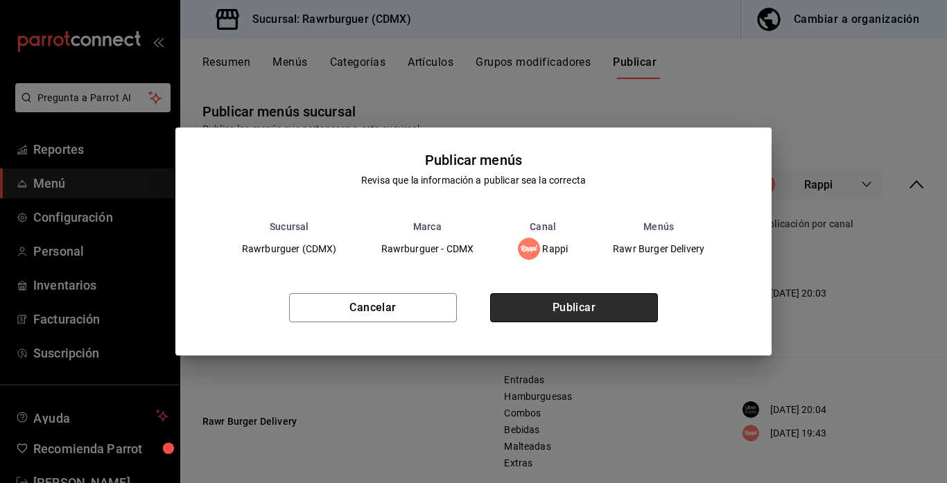
click at [594, 299] on button "Publicar" at bounding box center [574, 307] width 168 height 29
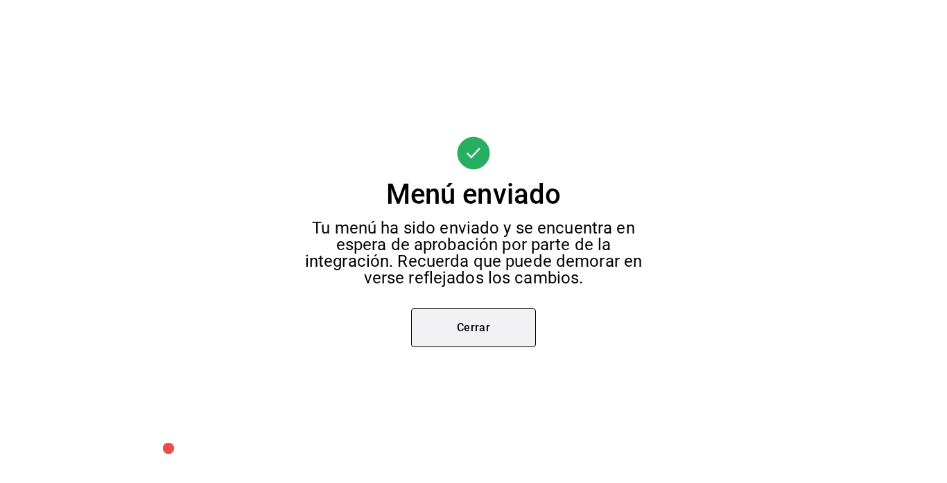
click at [470, 336] on button "Cerrar" at bounding box center [473, 328] width 125 height 39
